Goal: Information Seeking & Learning: Understand process/instructions

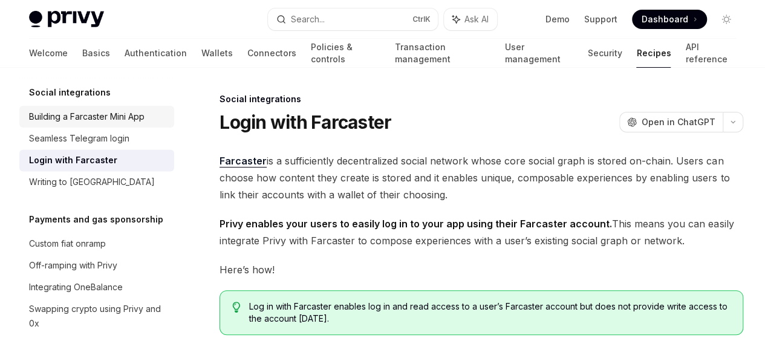
click at [151, 124] on div "Building a Farcaster Mini App" at bounding box center [98, 116] width 138 height 15
type textarea "*"
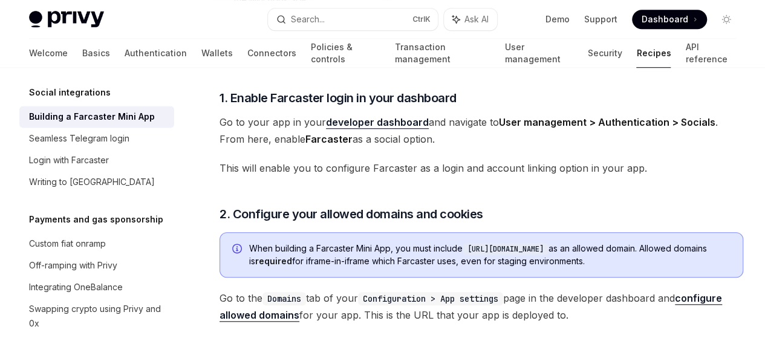
scroll to position [455, 0]
click at [235, 59] on summary "**********" at bounding box center [481, 46] width 522 height 25
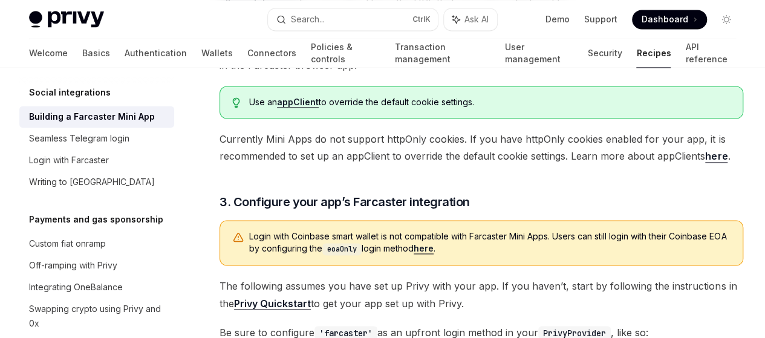
scroll to position [855, 0]
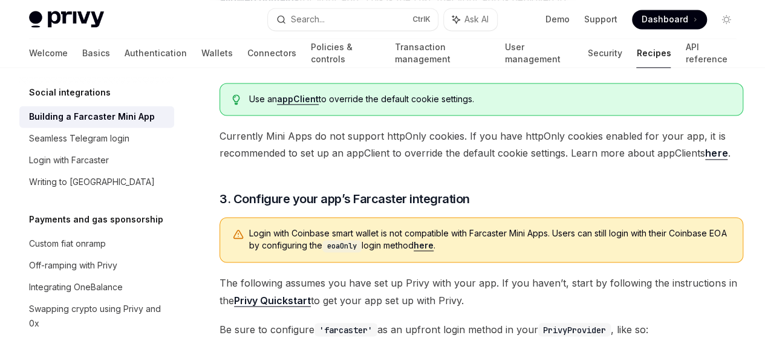
drag, startPoint x: 345, startPoint y: 204, endPoint x: 247, endPoint y: 199, distance: 97.4
drag, startPoint x: 347, startPoint y: 204, endPoint x: 255, endPoint y: 206, distance: 91.9
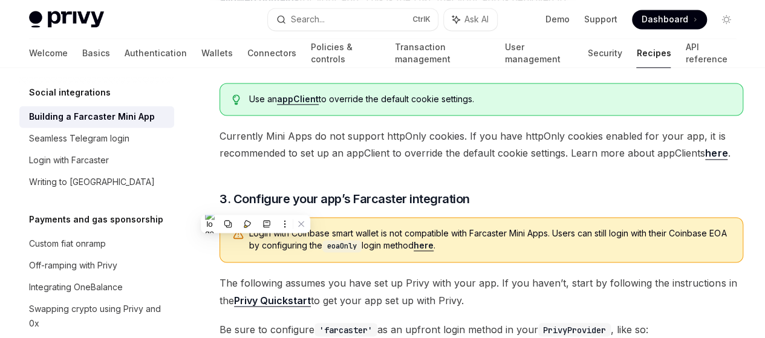
copy code "[URL][DOMAIN_NAME]"
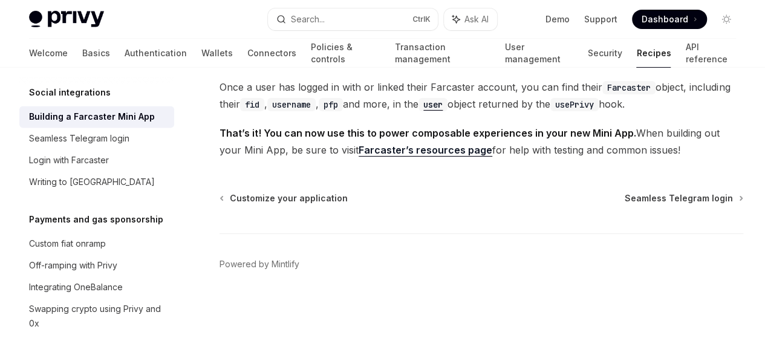
scroll to position [2498, 0]
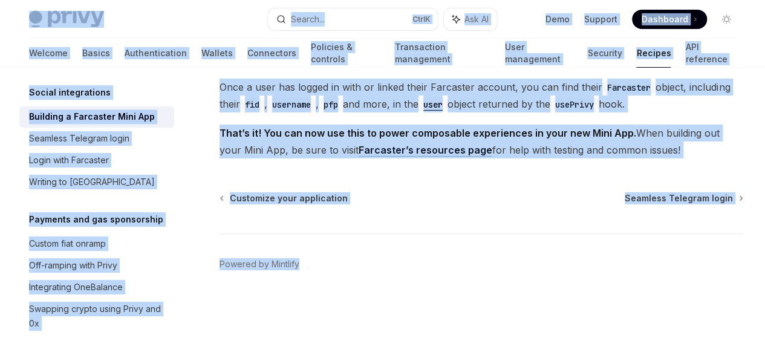
click at [504, 158] on span "That’s it! You can now use this to power composable experiences in your new Min…" at bounding box center [480, 142] width 523 height 34
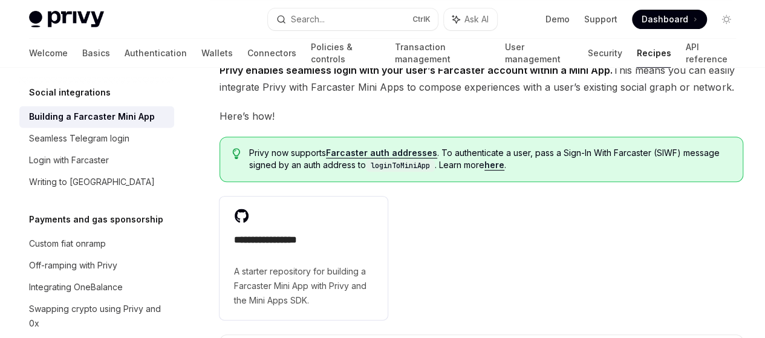
scroll to position [0, 0]
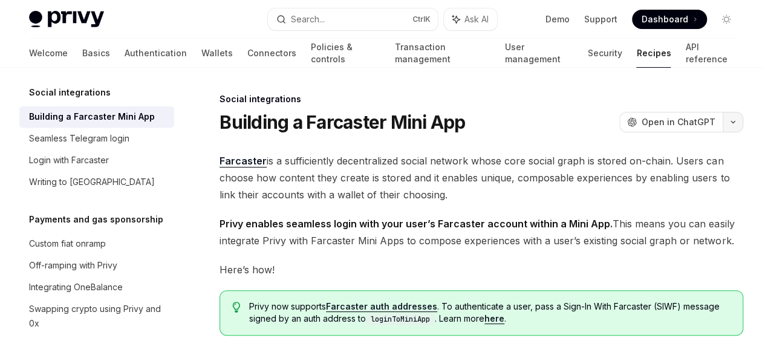
click at [722, 128] on button "button" at bounding box center [732, 122] width 21 height 21
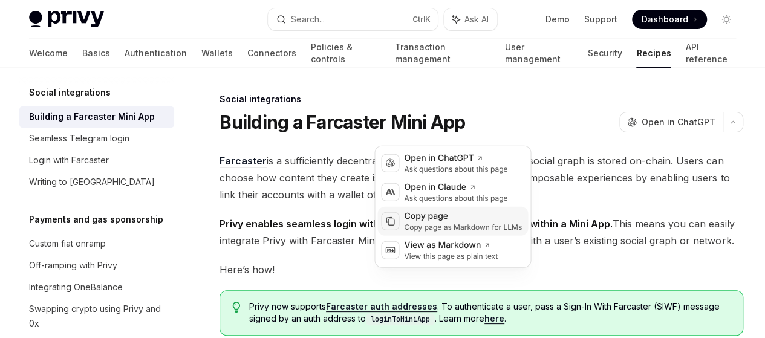
click at [474, 221] on div "Copy page" at bounding box center [463, 216] width 118 height 12
click at [722, 132] on button "button" at bounding box center [732, 122] width 21 height 21
click at [461, 231] on div "Copy page Copy page as Markdown for LLMs" at bounding box center [452, 221] width 151 height 29
